Goal: Complete application form

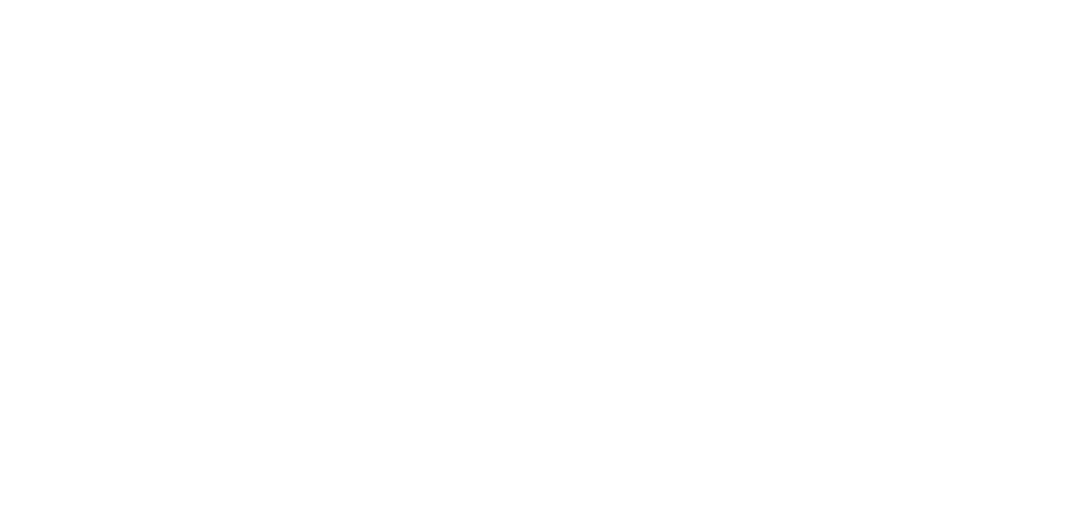
click at [0, 40] on html at bounding box center [0, 20] width 0 height 40
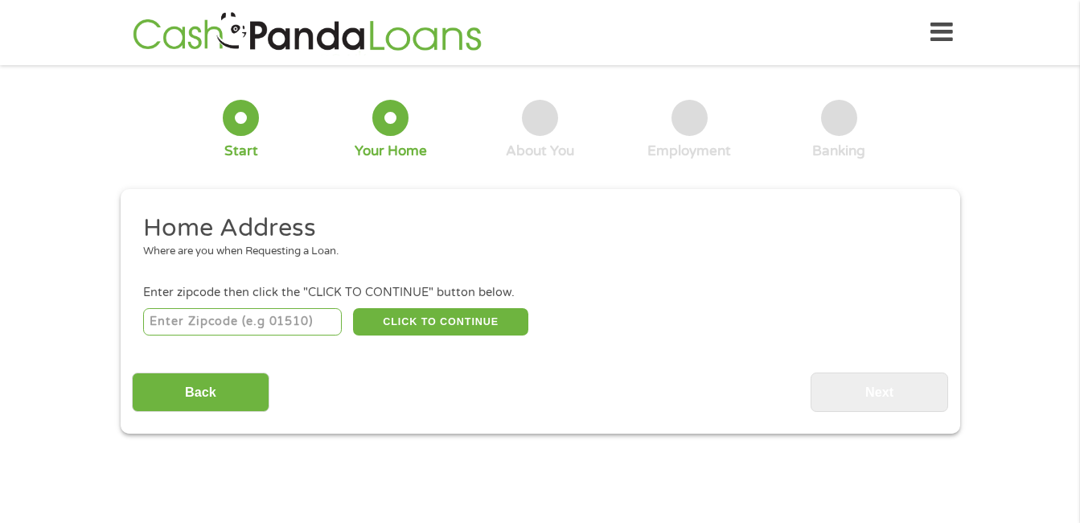
click at [307, 333] on input "number" at bounding box center [242, 321] width 199 height 27
type input "34448"
select select "[US_STATE]"
click at [422, 322] on button "CLICK TO CONTINUE" at bounding box center [440, 321] width 175 height 27
type input "34448"
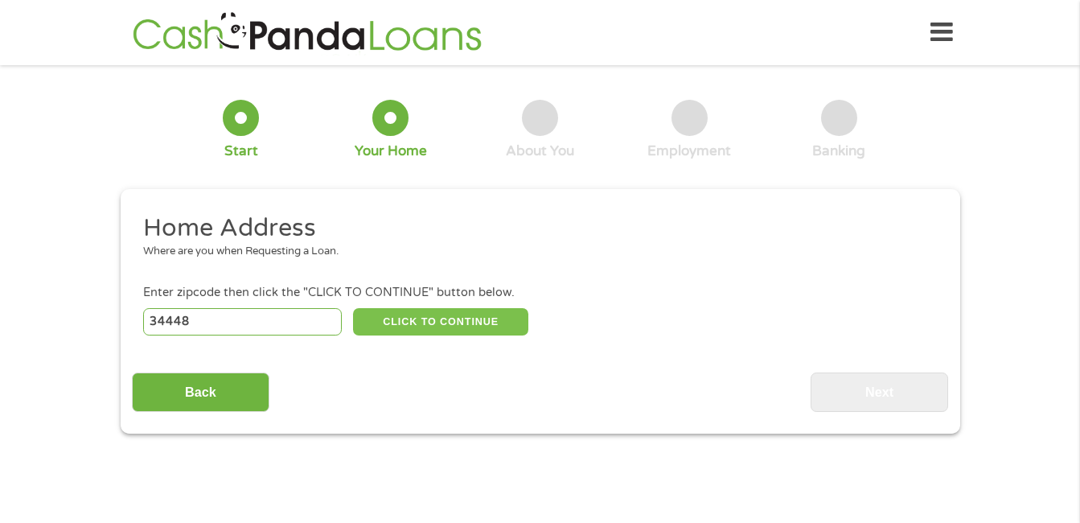
type input "Homosassa"
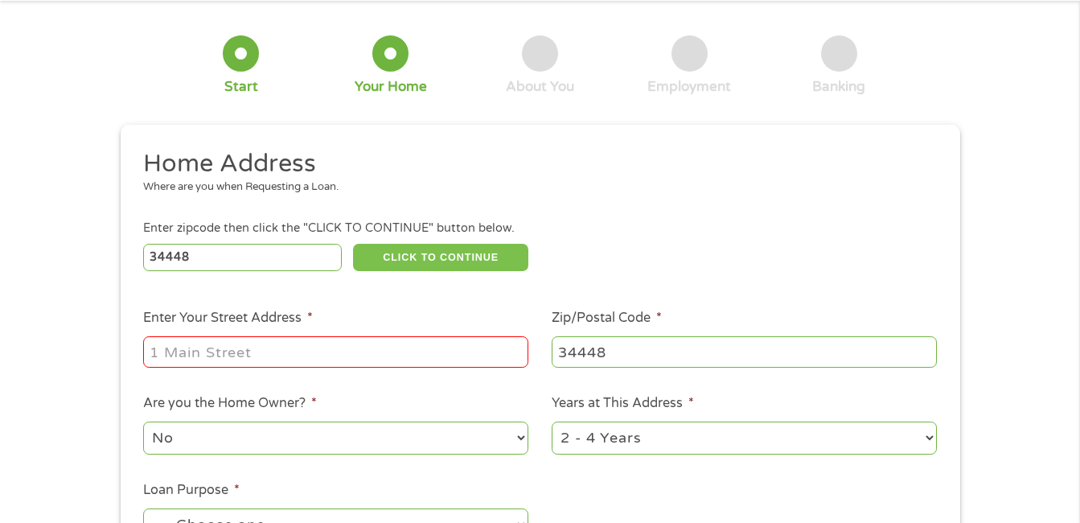
scroll to position [97, 0]
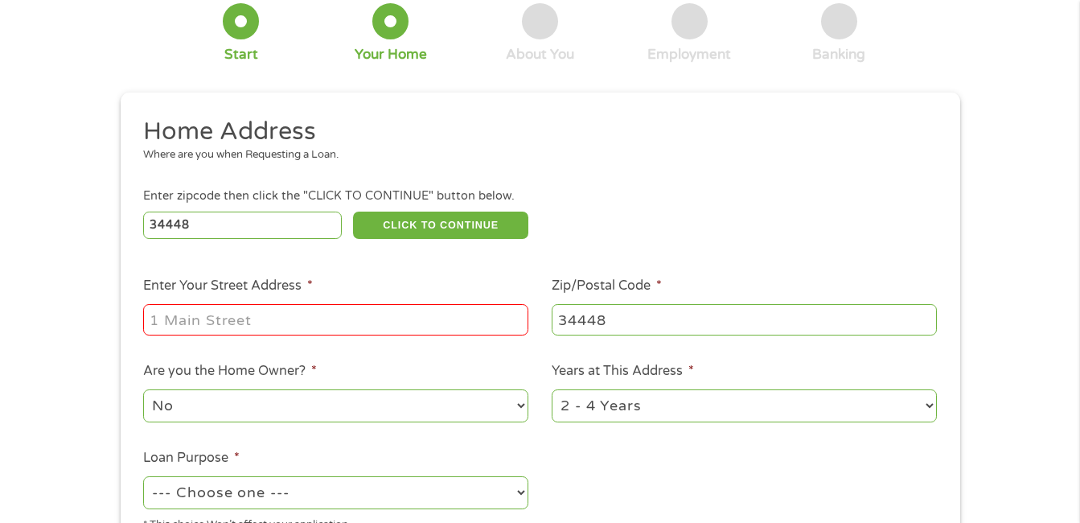
click at [384, 317] on input "Enter Your Street Address *" at bounding box center [335, 319] width 385 height 31
type input "[STREET_ADDRESS][PERSON_NAME]"
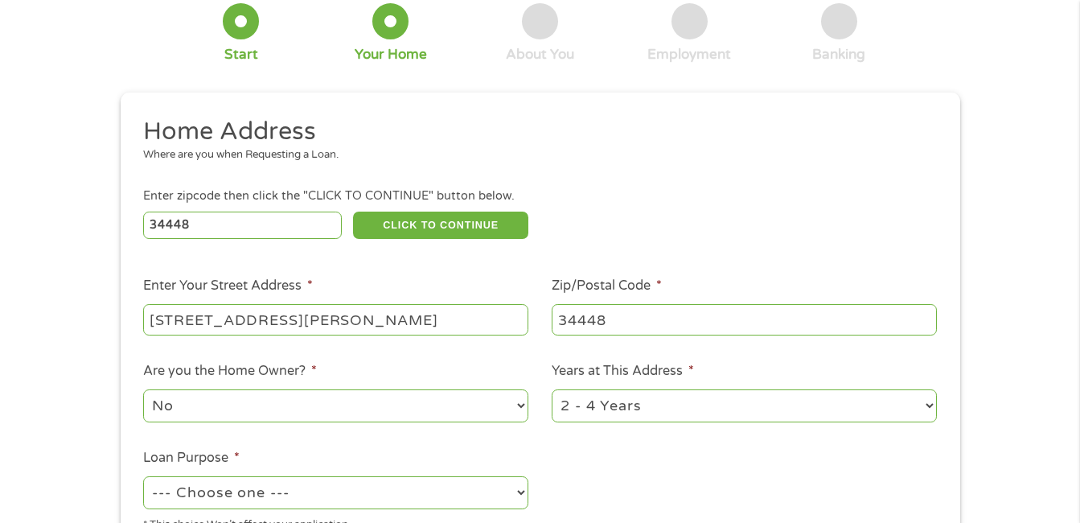
click at [519, 409] on select "No Yes" at bounding box center [335, 405] width 385 height 33
select select "yes"
click at [143, 389] on select "No Yes" at bounding box center [335, 405] width 385 height 33
click at [928, 401] on select "1 Year or less 1 - 2 Years 2 - 4 Years Over 4 Years" at bounding box center [744, 405] width 385 height 33
select select "60months"
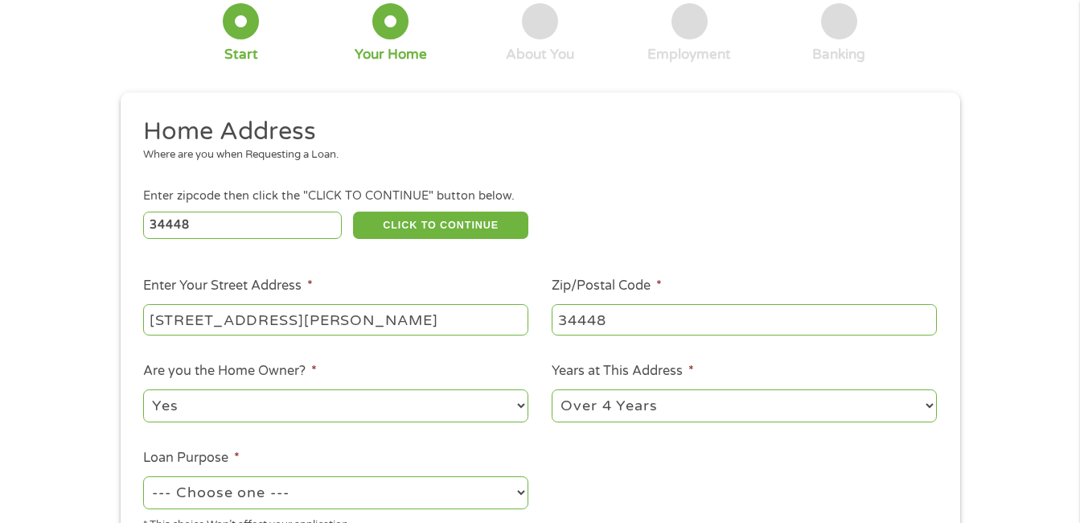
click at [552, 389] on select "1 Year or less 1 - 2 Years 2 - 4 Years Over 4 Years" at bounding box center [744, 405] width 385 height 33
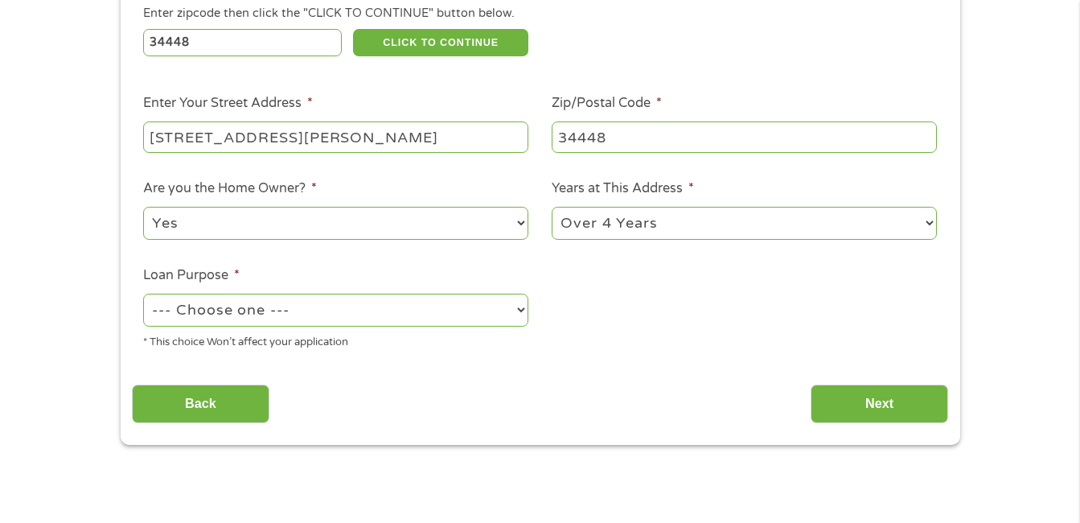
scroll to position [322, 0]
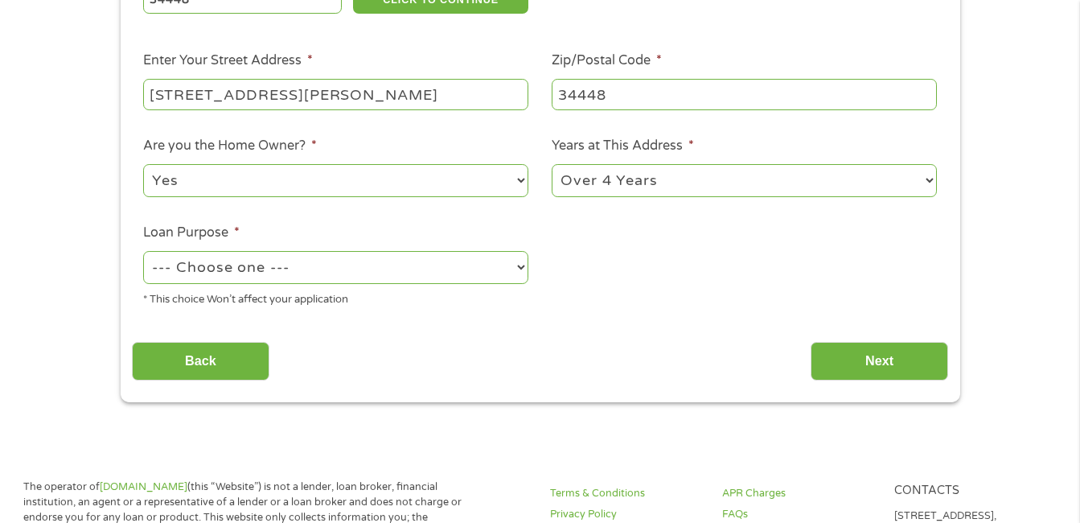
click at [520, 270] on select "--- Choose one --- Pay Bills Debt Consolidation Home Improvement Major Purchase…" at bounding box center [335, 267] width 385 height 33
select select "medicalexpenses"
click at [143, 251] on select "--- Choose one --- Pay Bills Debt Consolidation Home Improvement Major Purchase…" at bounding box center [335, 267] width 385 height 33
click at [840, 353] on input "Next" at bounding box center [880, 361] width 138 height 39
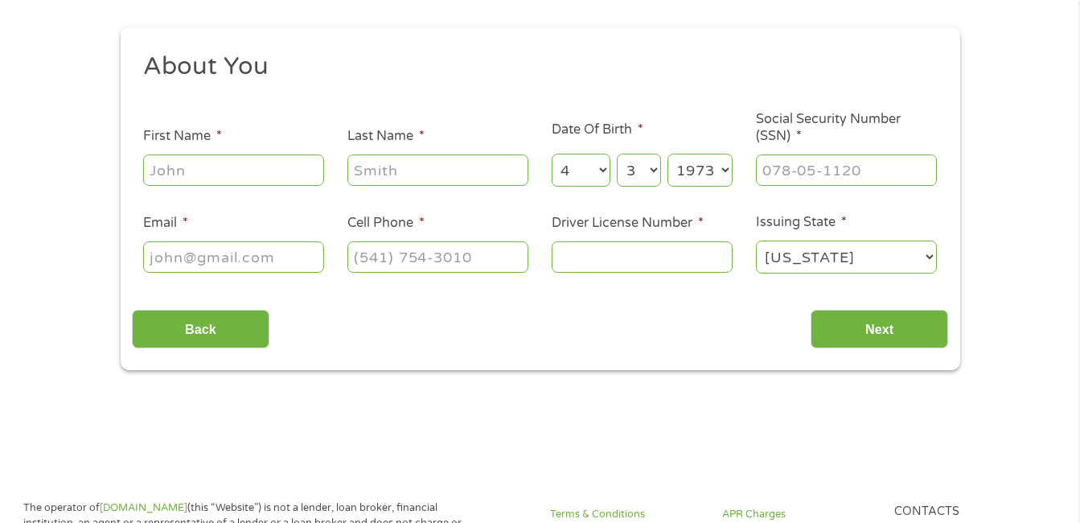
scroll to position [0, 0]
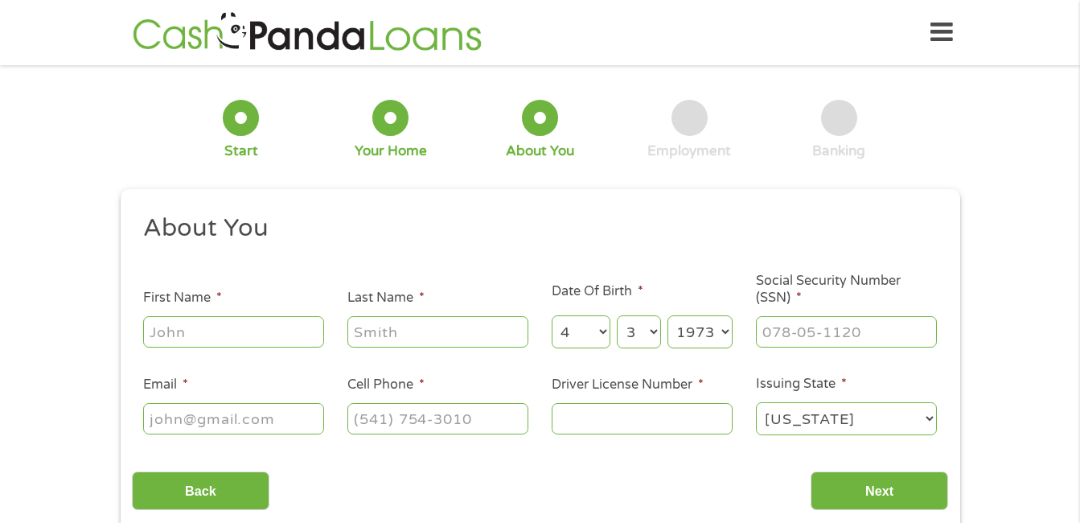
click at [309, 332] on input "First Name *" at bounding box center [233, 331] width 181 height 31
type input "[PERSON_NAME]"
type input "[EMAIL_ADDRESS][DOMAIN_NAME]"
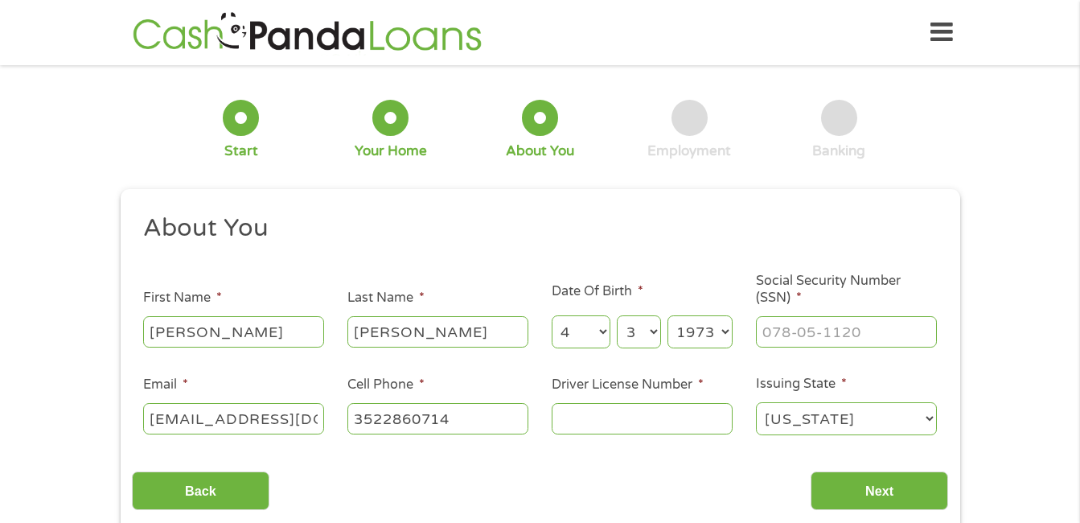
type input "[PHONE_NUMBER]"
click at [280, 328] on input "[PERSON_NAME]" at bounding box center [233, 331] width 181 height 31
click at [286, 335] on input "[PERSON_NAME]" at bounding box center [233, 331] width 181 height 31
type input "j"
click at [467, 332] on input "[PERSON_NAME]" at bounding box center [438, 331] width 181 height 31
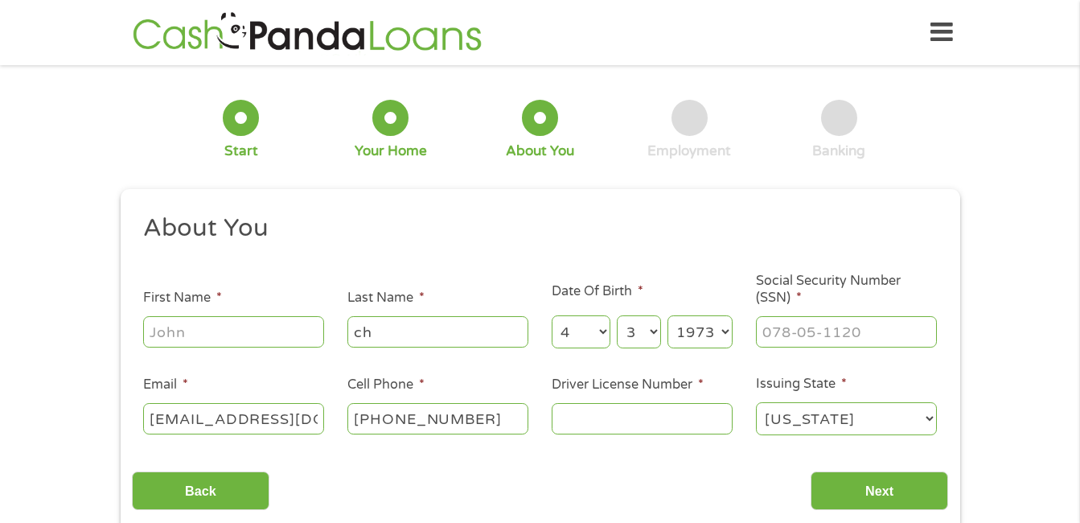
type input "c"
click at [311, 419] on input "[EMAIL_ADDRESS][DOMAIN_NAME]" at bounding box center [233, 418] width 181 height 31
click at [311, 419] on input ".com" at bounding box center [233, 418] width 181 height 31
type input "."
click at [514, 422] on input "[PHONE_NUMBER]" at bounding box center [438, 418] width 181 height 31
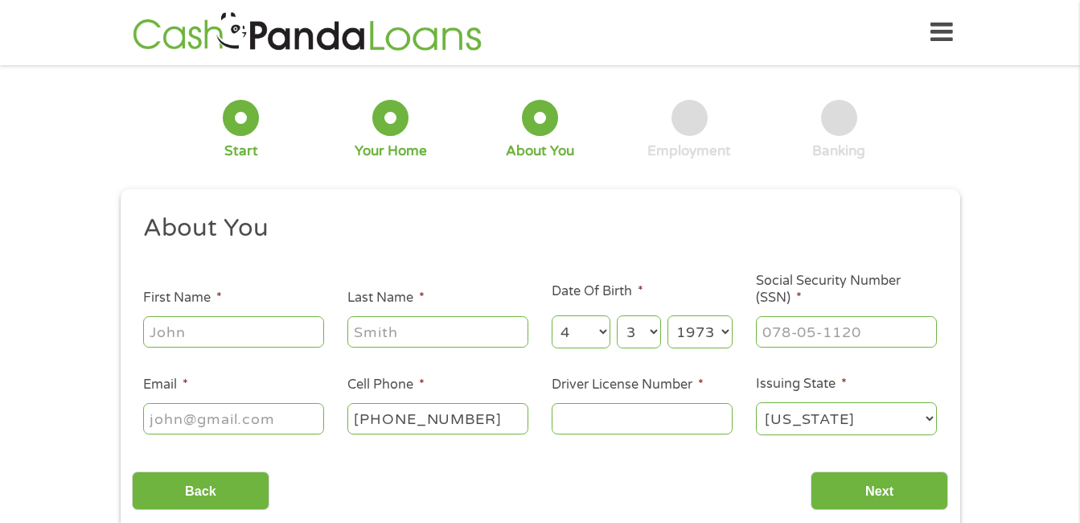
type input "(___) ___-____"
click at [285, 344] on input "First Name *" at bounding box center [233, 331] width 181 height 31
type input "[PERSON_NAME]"
type input "[EMAIL_ADDRESS][DOMAIN_NAME]"
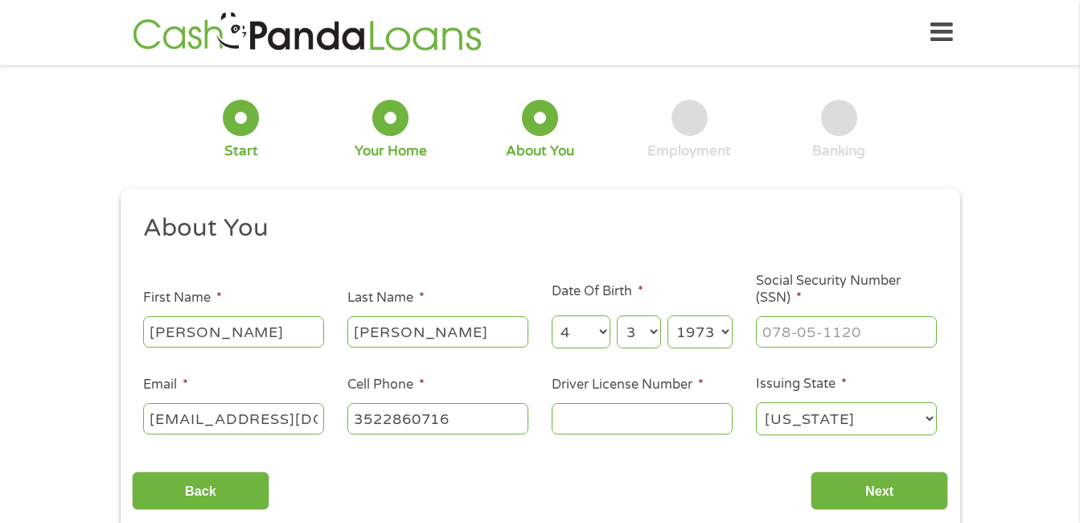
type input "[PHONE_NUMBER]"
click at [870, 336] on input "___-__-____" at bounding box center [846, 331] width 181 height 31
type input "266-63-6113"
click at [710, 422] on input "Driver License Number *" at bounding box center [642, 418] width 181 height 31
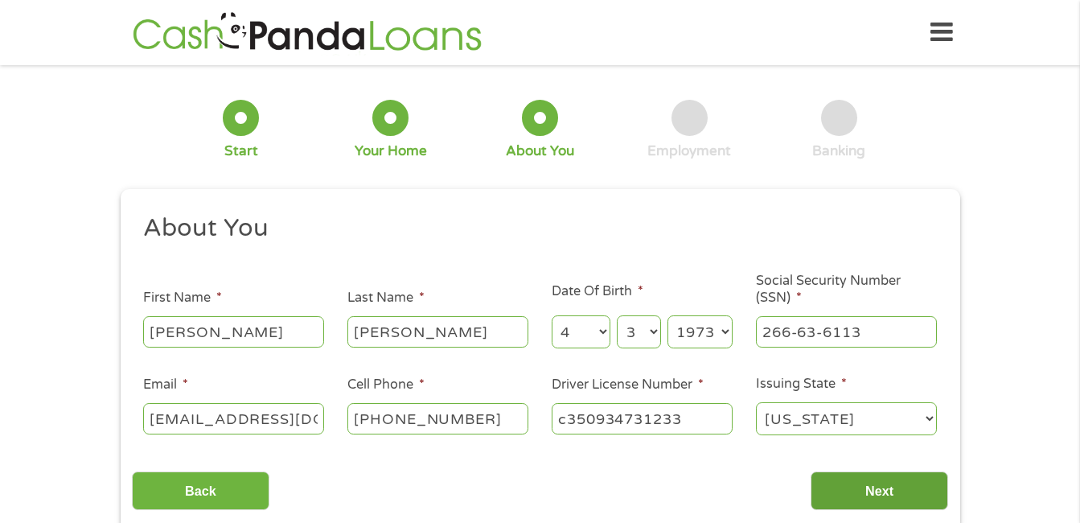
type input "c350934731233"
click at [893, 494] on input "Next" at bounding box center [880, 490] width 138 height 39
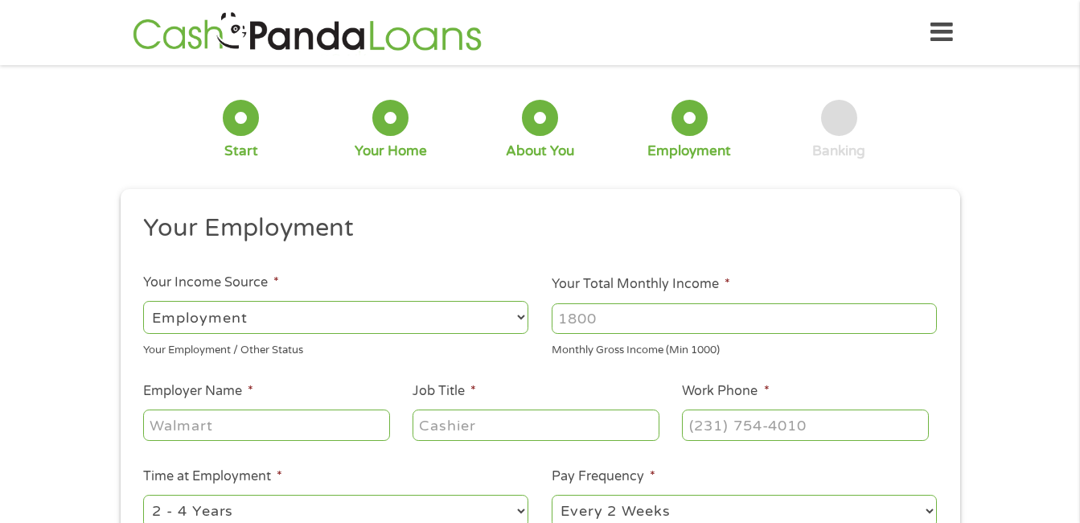
scroll to position [6, 6]
click at [503, 325] on select "--- Choose one --- Employment [DEMOGRAPHIC_DATA] Benefits" at bounding box center [335, 317] width 385 height 33
click at [143, 301] on select "--- Choose one --- Employment [DEMOGRAPHIC_DATA] Benefits" at bounding box center [335, 317] width 385 height 33
click at [618, 323] on input "Your Total Monthly Income *" at bounding box center [744, 318] width 385 height 31
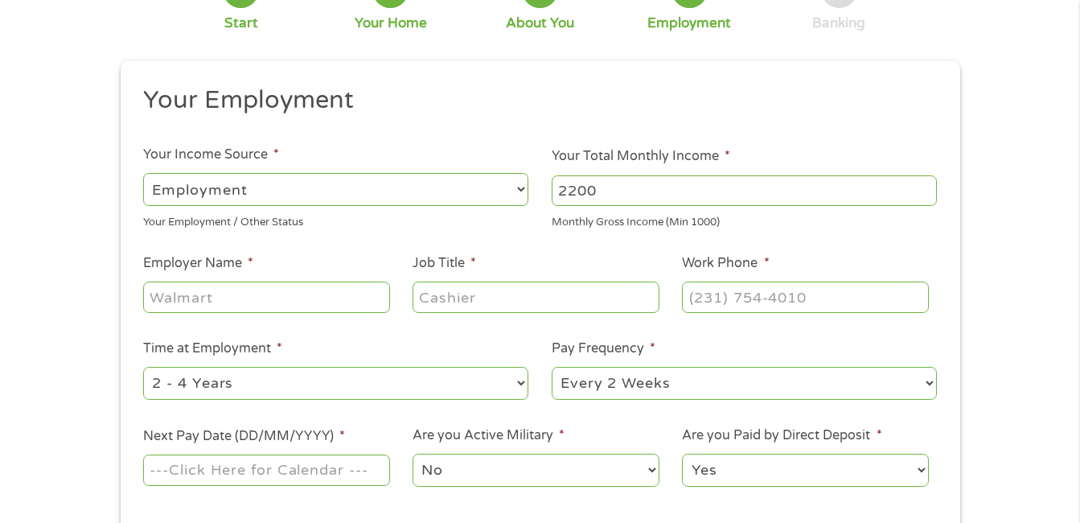
scroll to position [129, 0]
type input "2200"
click at [368, 298] on input "Employer Name *" at bounding box center [266, 296] width 246 height 31
type input "family dollar"
click at [488, 301] on input "Job Title *" at bounding box center [536, 296] width 246 height 31
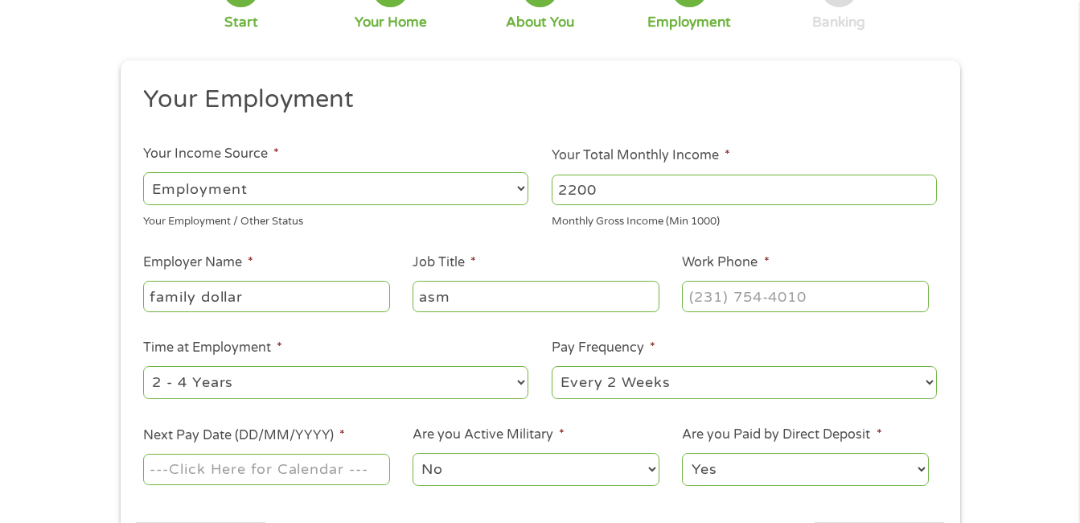
type input "asm"
click at [804, 297] on input "(___) ___-____" at bounding box center [805, 296] width 246 height 31
click at [722, 296] on input "(___) ___-___3" at bounding box center [805, 296] width 246 height 31
type input "[PHONE_NUMBER]"
click at [518, 383] on select "--- Choose one --- 1 Year or less 1 - 2 Years 2 - 4 Years Over 4 Years" at bounding box center [335, 382] width 385 height 33
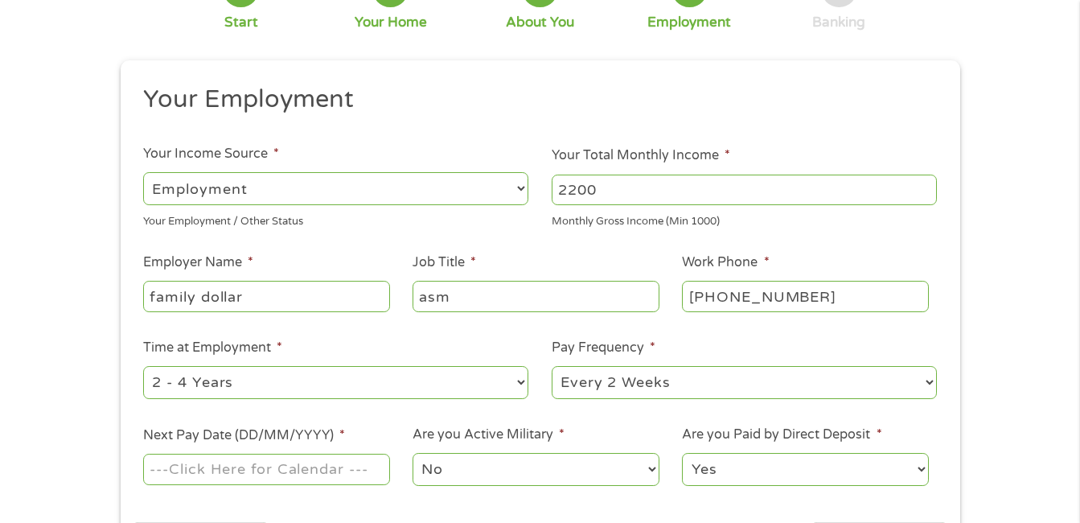
select select "60months"
click at [143, 366] on select "--- Choose one --- 1 Year or less 1 - 2 Years 2 - 4 Years Over 4 Years" at bounding box center [335, 382] width 385 height 33
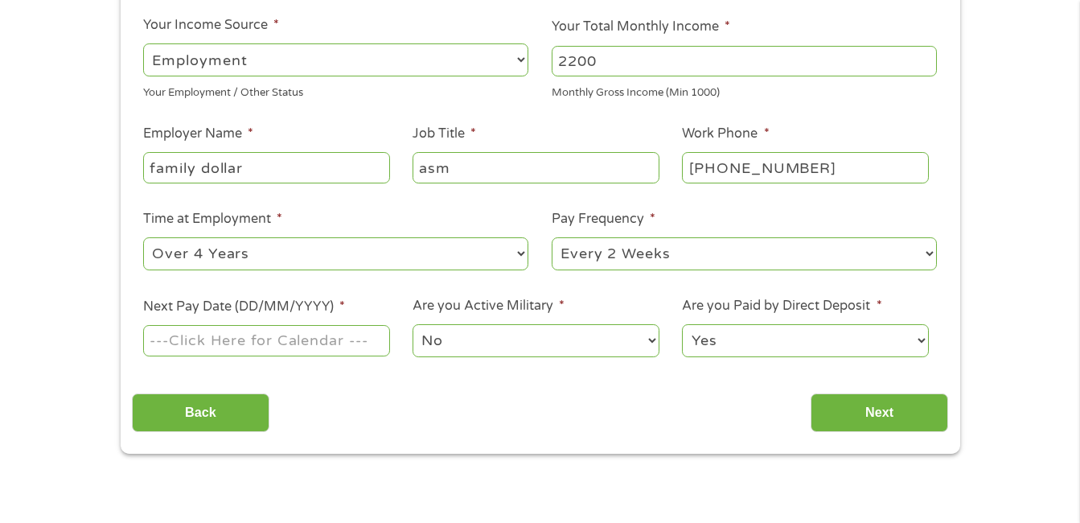
scroll to position [290, 0]
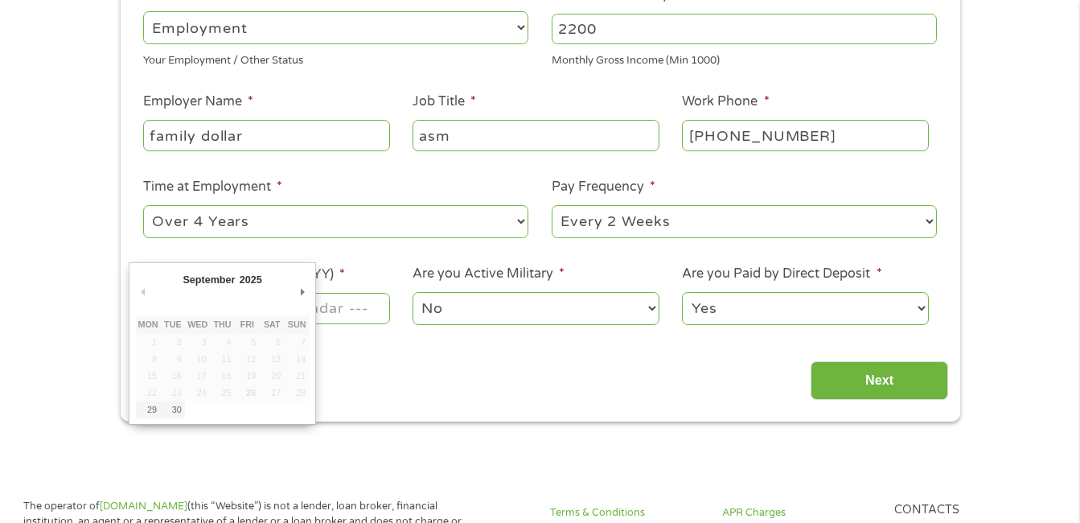
click at [377, 311] on input "Next Pay Date (DD/MM/YYYY) *" at bounding box center [266, 308] width 246 height 31
type input "[DATE]"
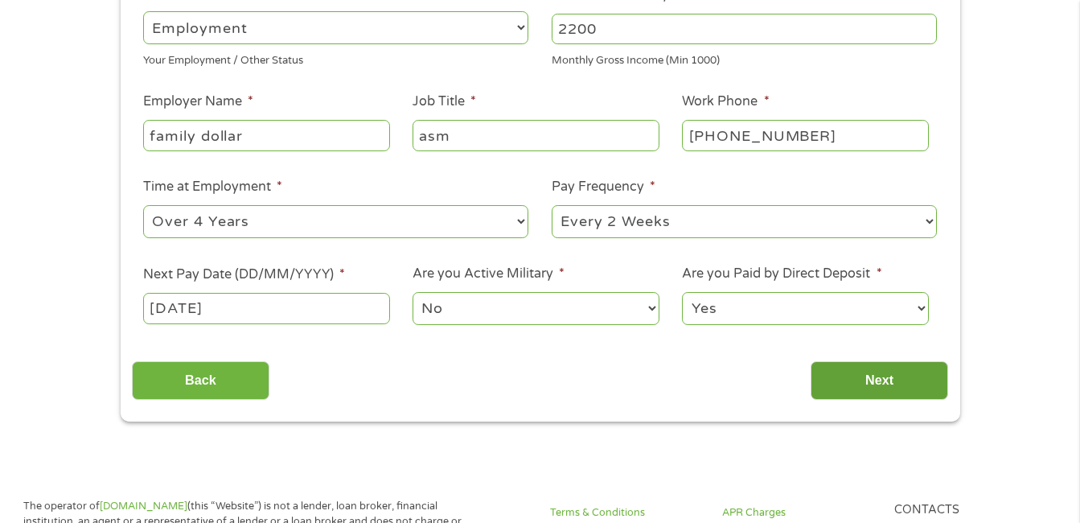
click at [875, 387] on input "Next" at bounding box center [880, 380] width 138 height 39
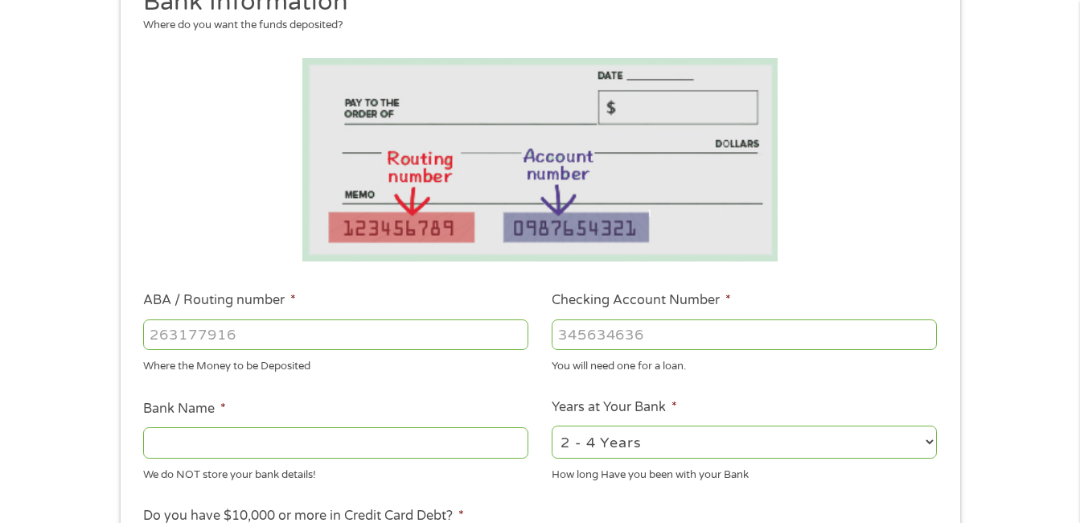
scroll to position [332, 0]
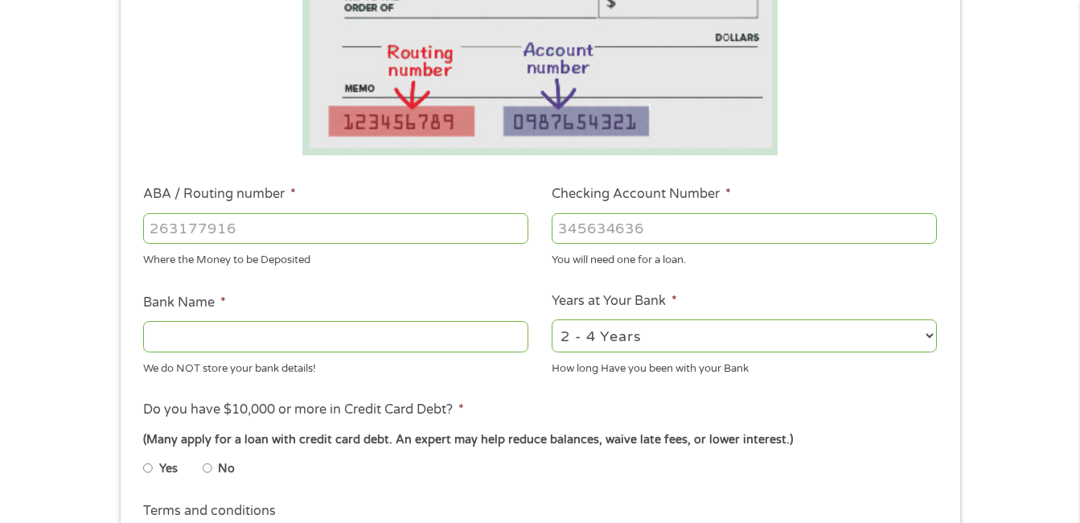
click at [391, 233] on input "ABA / Routing number *" at bounding box center [335, 228] width 385 height 31
type input "124303120"
type input "GREEN DOT BANK"
type input "124303120"
click at [609, 225] on input "Checking Account Number *" at bounding box center [744, 228] width 385 height 31
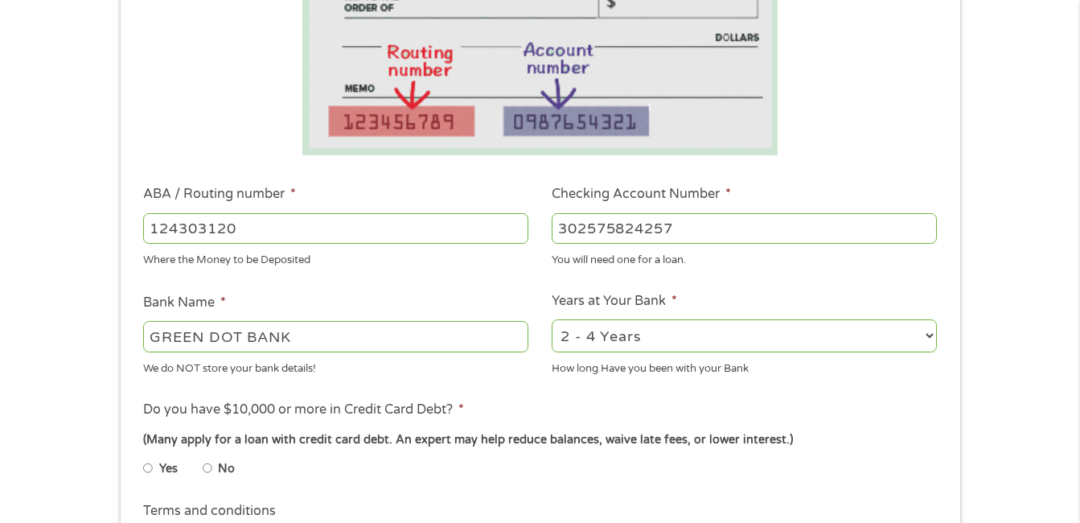
type input "302575824257"
click at [933, 331] on select "2 - 4 Years 6 - 12 Months 1 - 2 Years Over 4 Years" at bounding box center [744, 335] width 385 height 33
click at [907, 343] on select "2 - 4 Years 6 - 12 Months 1 - 2 Years Over 4 Years" at bounding box center [744, 335] width 385 height 33
click at [927, 332] on select "2 - 4 Years 6 - 12 Months 1 - 2 Years Over 4 Years" at bounding box center [744, 335] width 385 height 33
select select "60months"
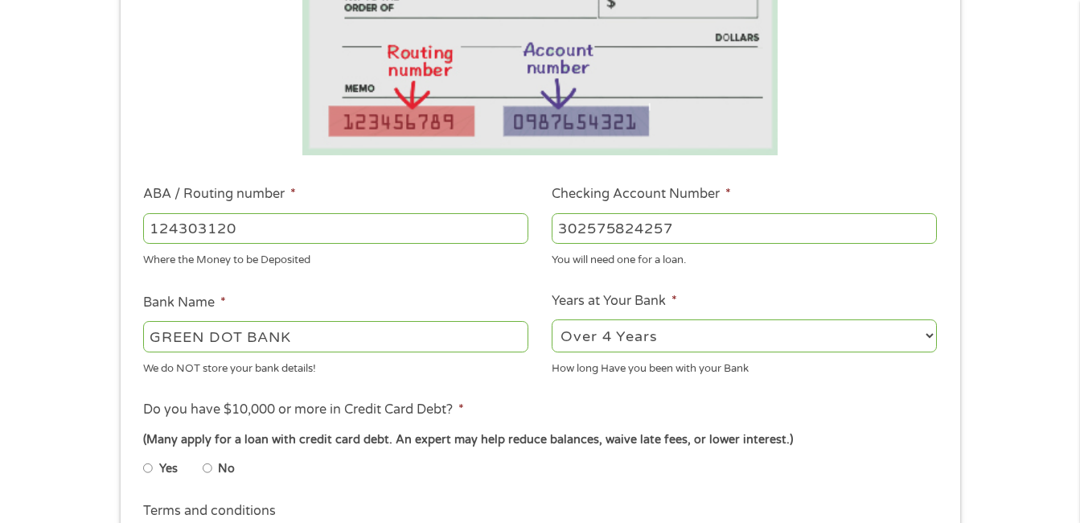
click at [552, 319] on select "2 - 4 Years 6 - 12 Months 1 - 2 Years Over 4 Years" at bounding box center [744, 335] width 385 height 33
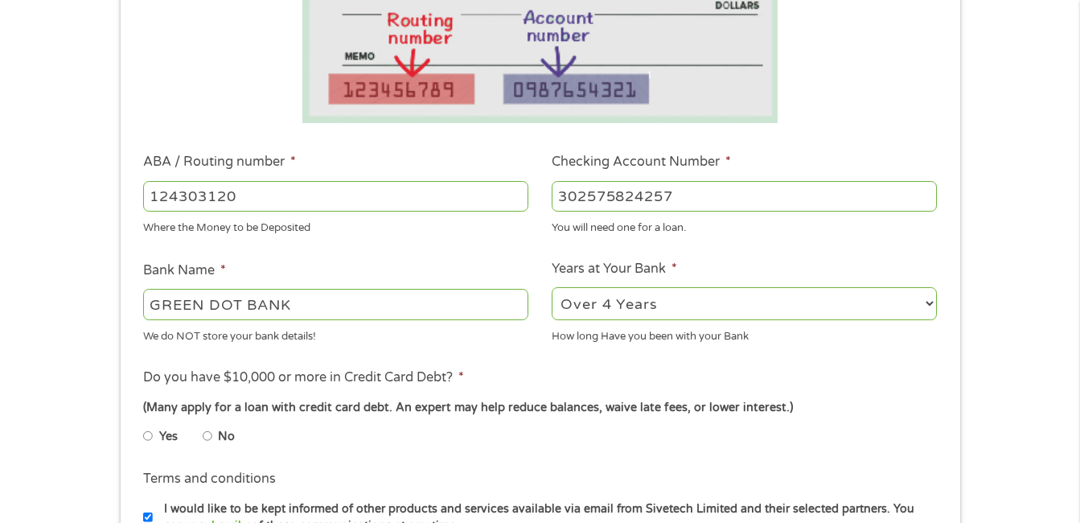
scroll to position [397, 0]
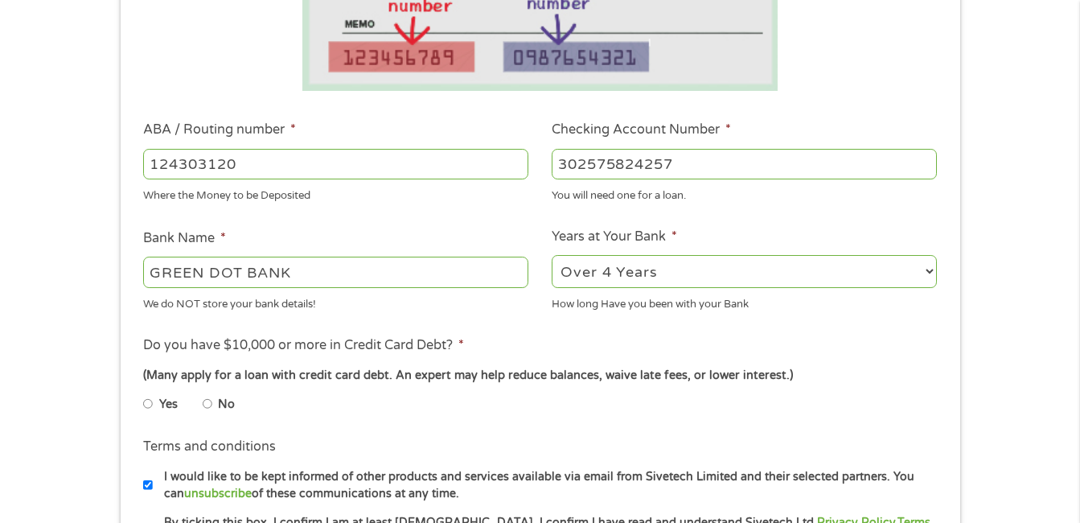
click at [208, 405] on input "No" at bounding box center [208, 404] width 10 height 26
radio input "true"
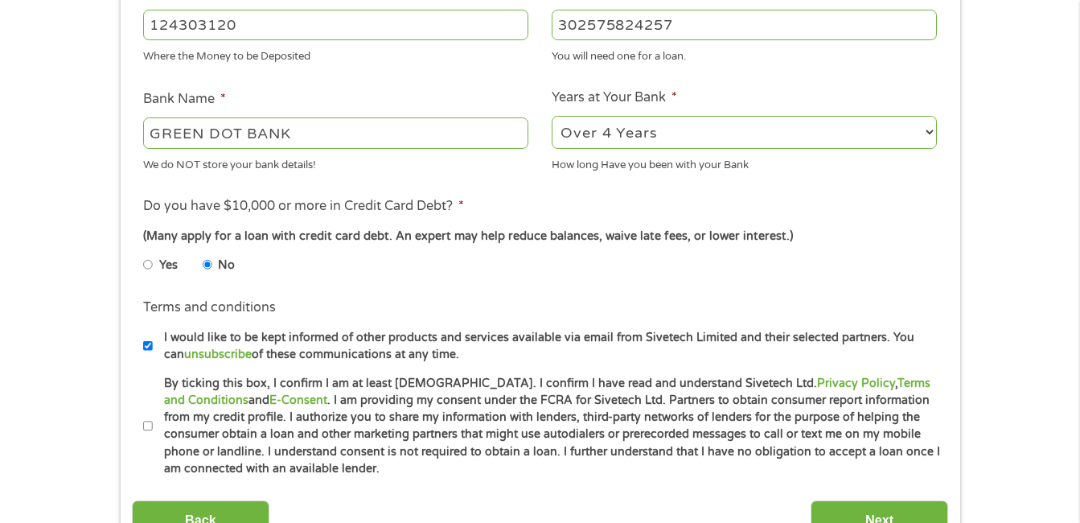
scroll to position [578, 0]
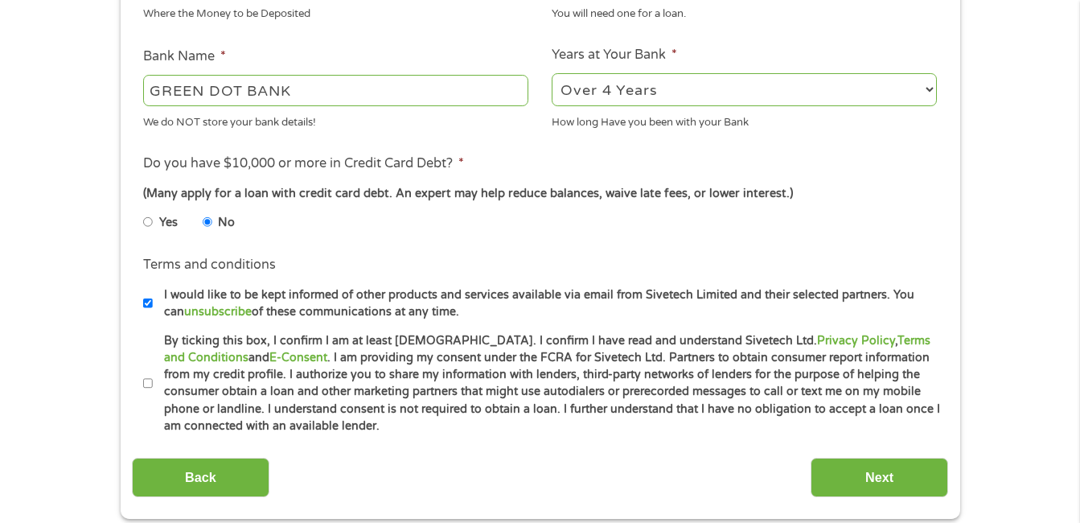
click at [148, 385] on input "By ticking this box, I confirm I am at least [DEMOGRAPHIC_DATA]. I confirm I ha…" at bounding box center [148, 384] width 10 height 26
checkbox input "true"
click at [879, 475] on input "Next" at bounding box center [880, 477] width 138 height 39
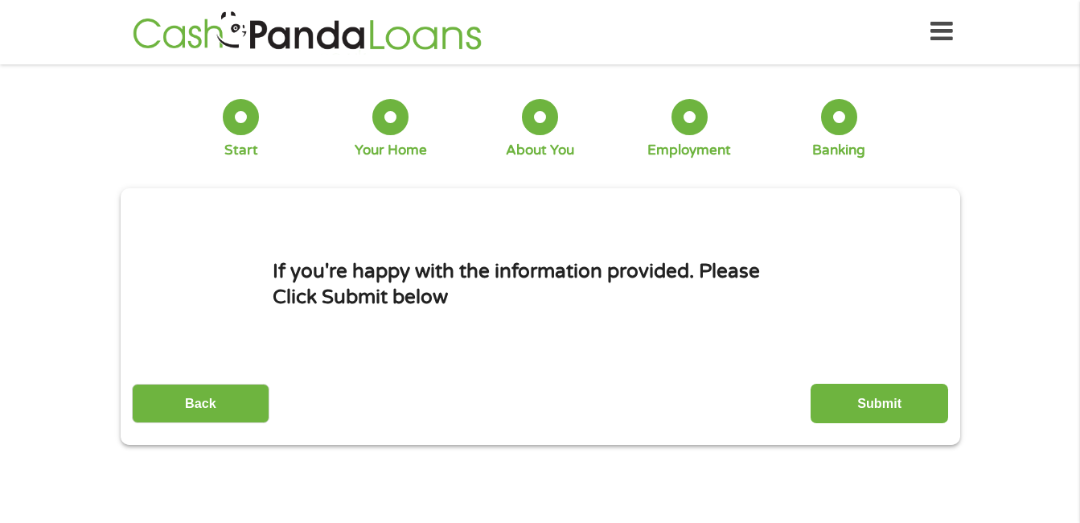
scroll to position [0, 0]
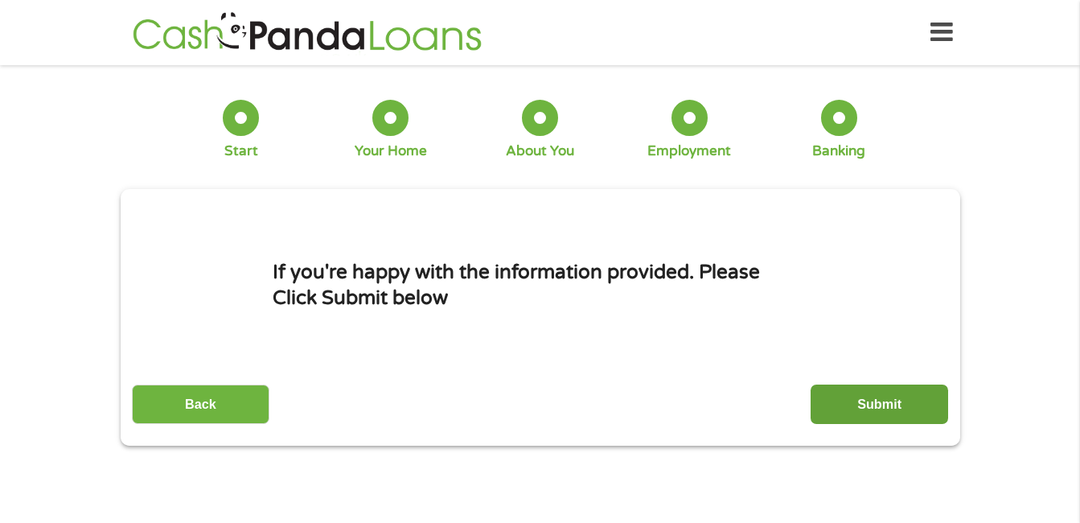
click at [915, 418] on input "Submit" at bounding box center [880, 404] width 138 height 39
